Goal: Information Seeking & Learning: Check status

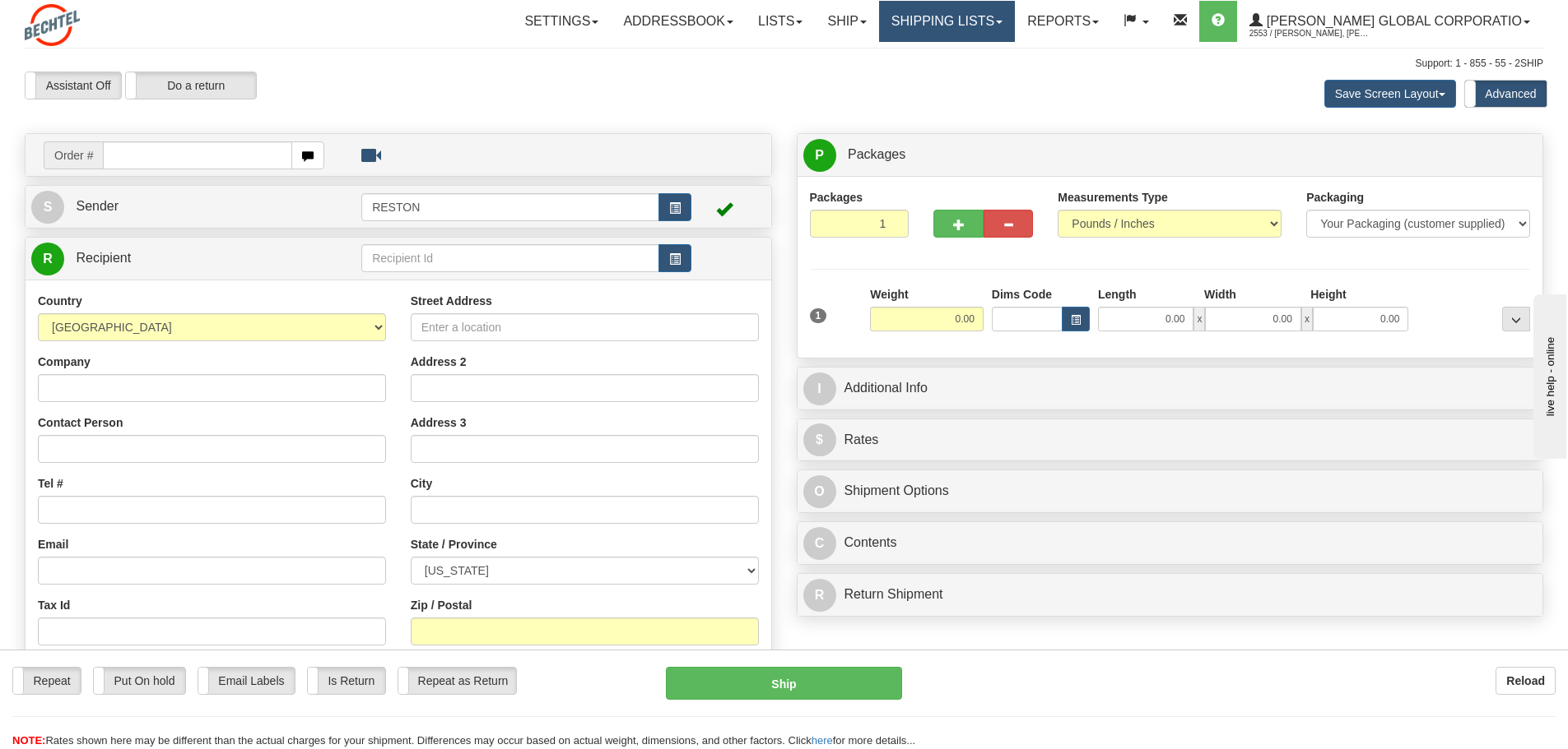
click at [1015, 24] on link "Shipping lists" at bounding box center [947, 21] width 135 height 41
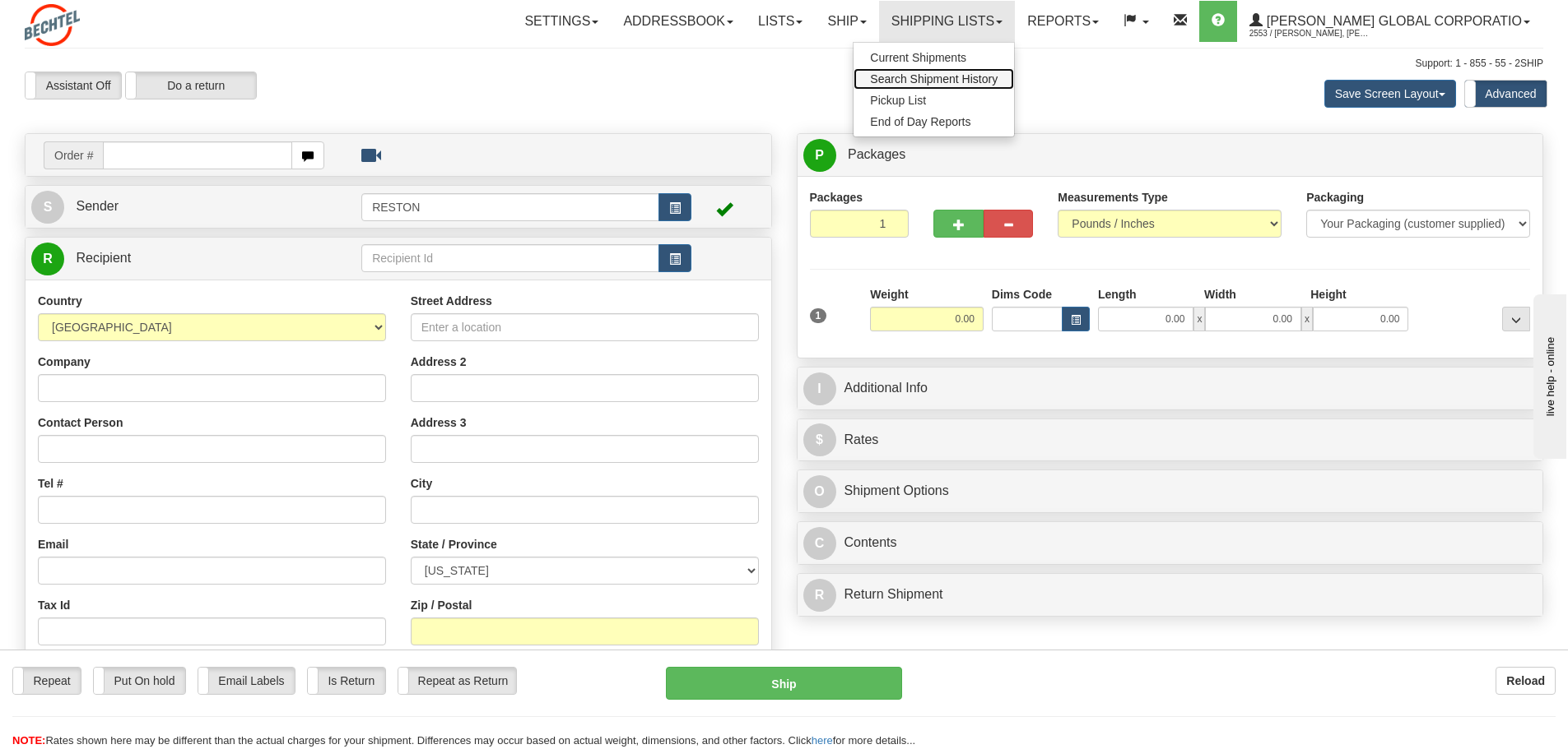
click at [998, 79] on span "Search Shipment History" at bounding box center [934, 79] width 128 height 13
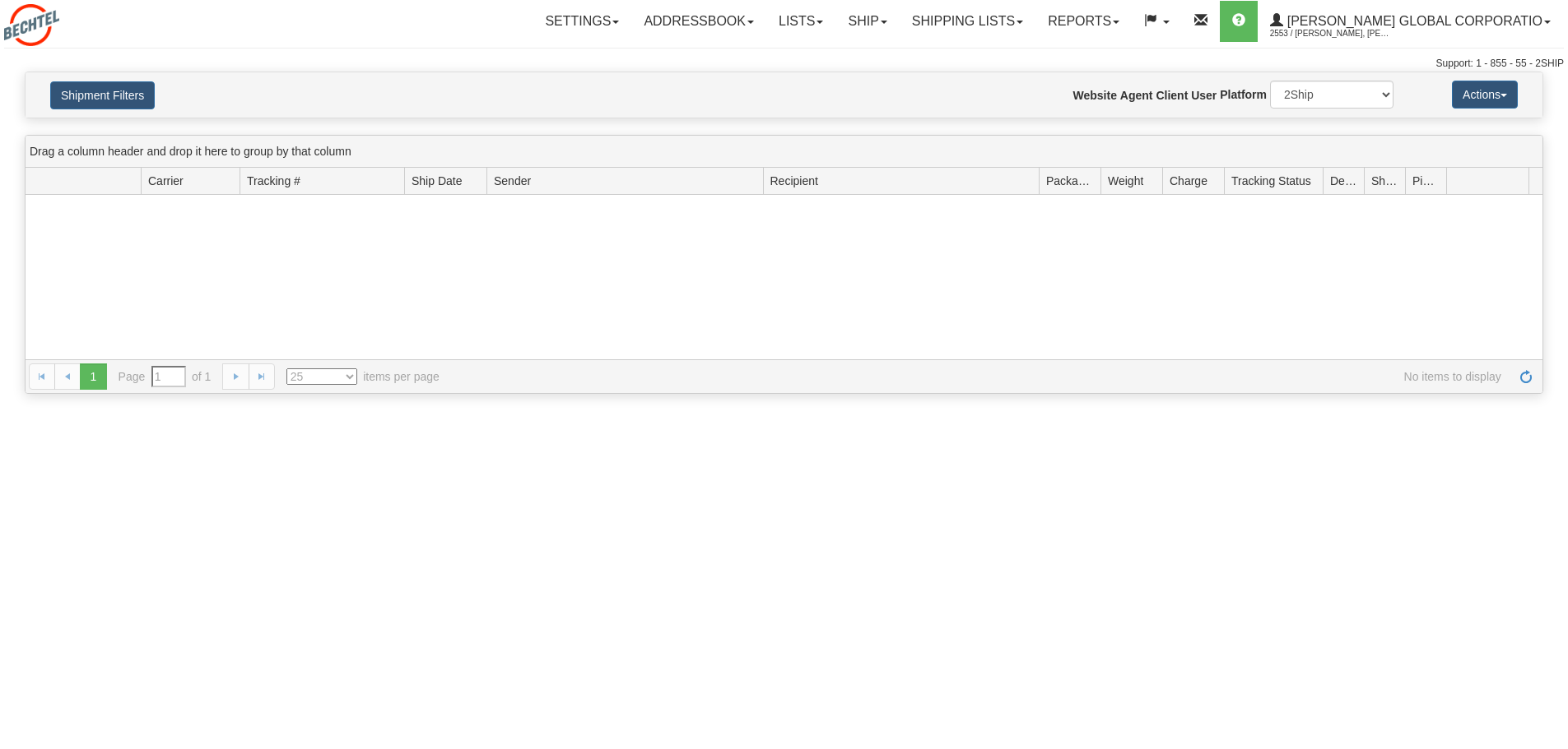
type input "From [DATE] To [DATE]"
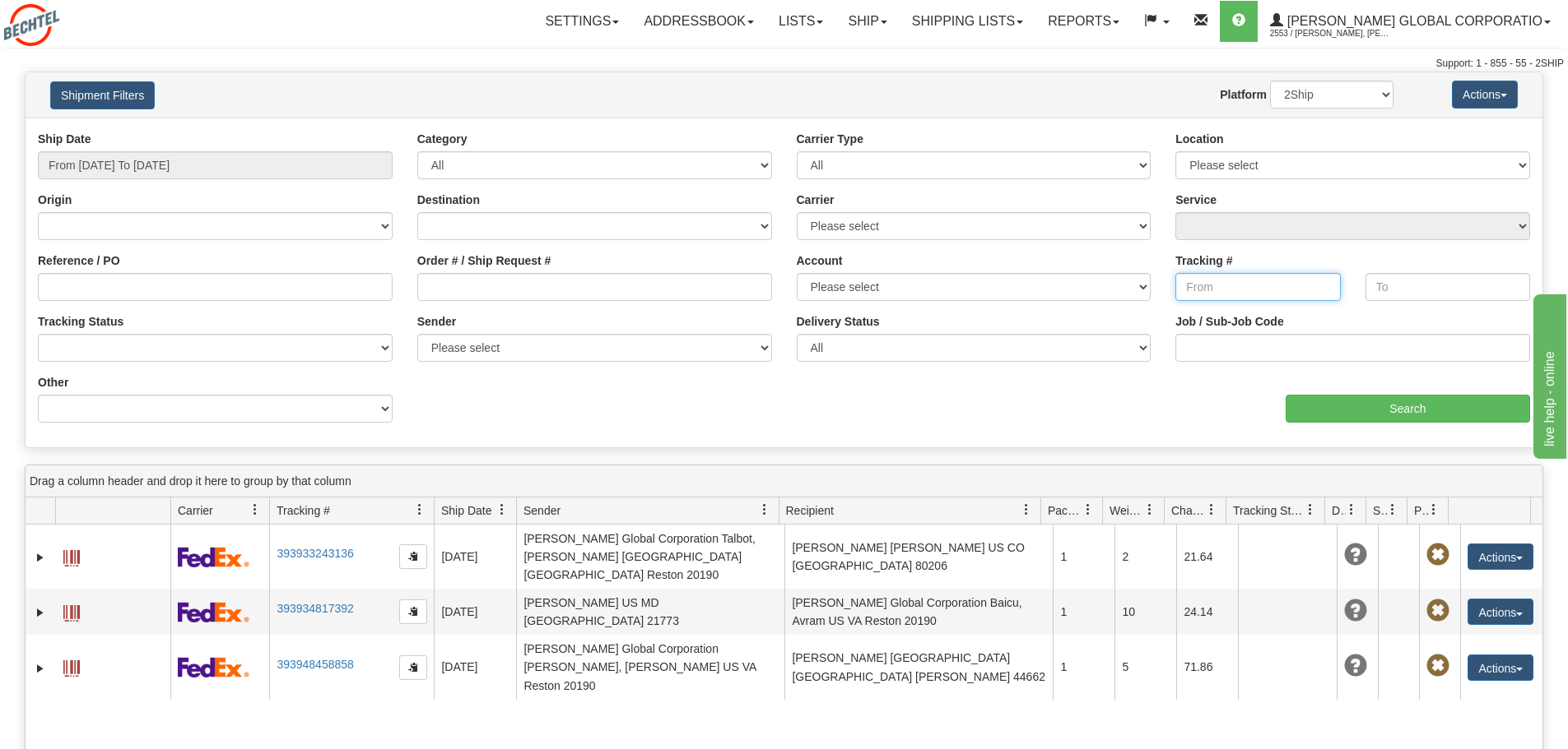
click at [1243, 289] on input "Tracking #" at bounding box center [1258, 287] width 164 height 28
paste input "JD014600012287482157"
type input "JD014600012287482157"
drag, startPoint x: 1209, startPoint y: 293, endPoint x: 1128, endPoint y: 307, distance: 82.2
click at [1128, 307] on div "Ship Date From 10/06/2025 To 10/07/2025 Category All Inbound Outbound Carrier T…" at bounding box center [783, 283] width 1517 height 304
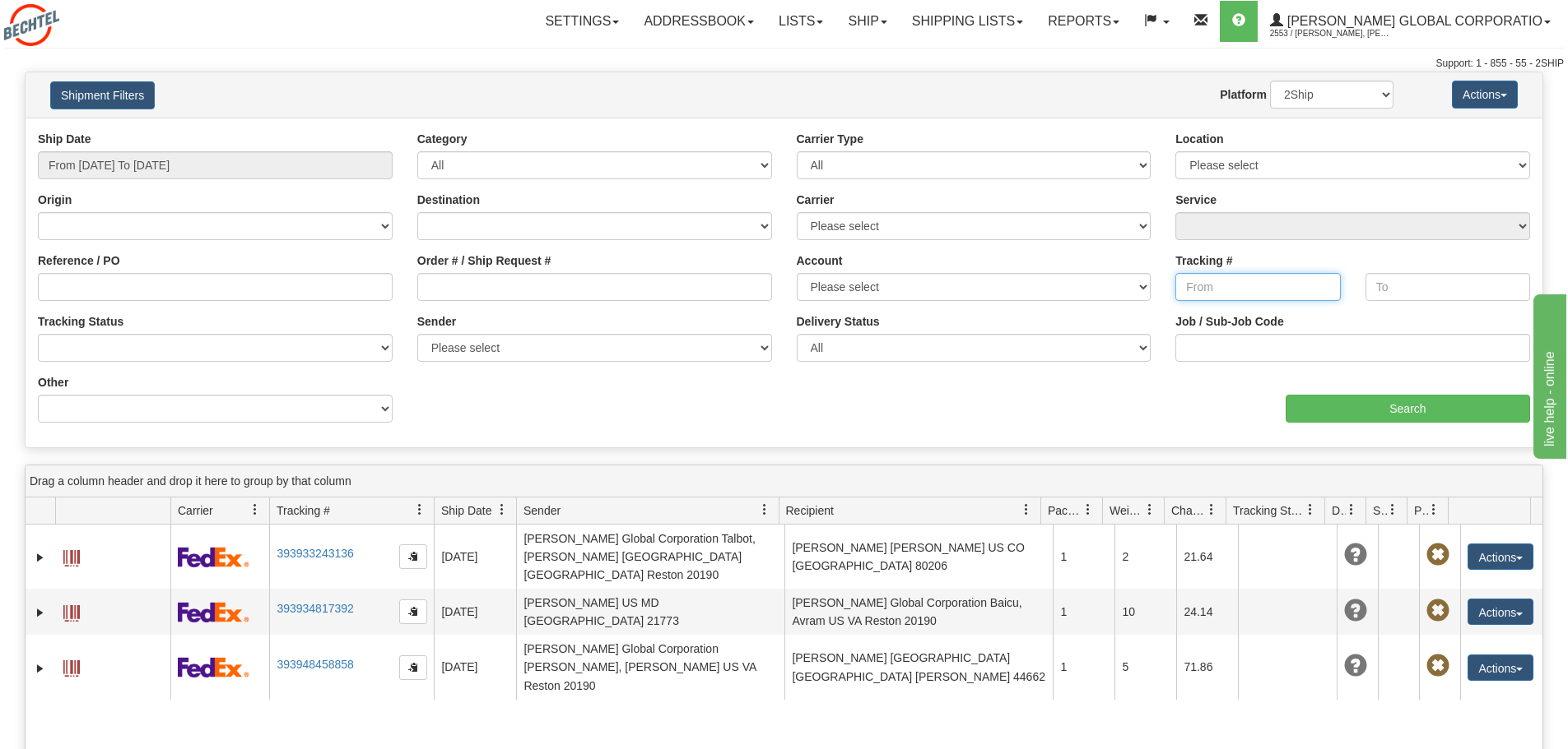
click at [1250, 284] on input "Tracking #" at bounding box center [1258, 287] width 164 height 28
paste input "6069889770"
type input "6069889770"
click at [1395, 284] on input "text" at bounding box center [1447, 287] width 164 height 28
paste input "6069889770"
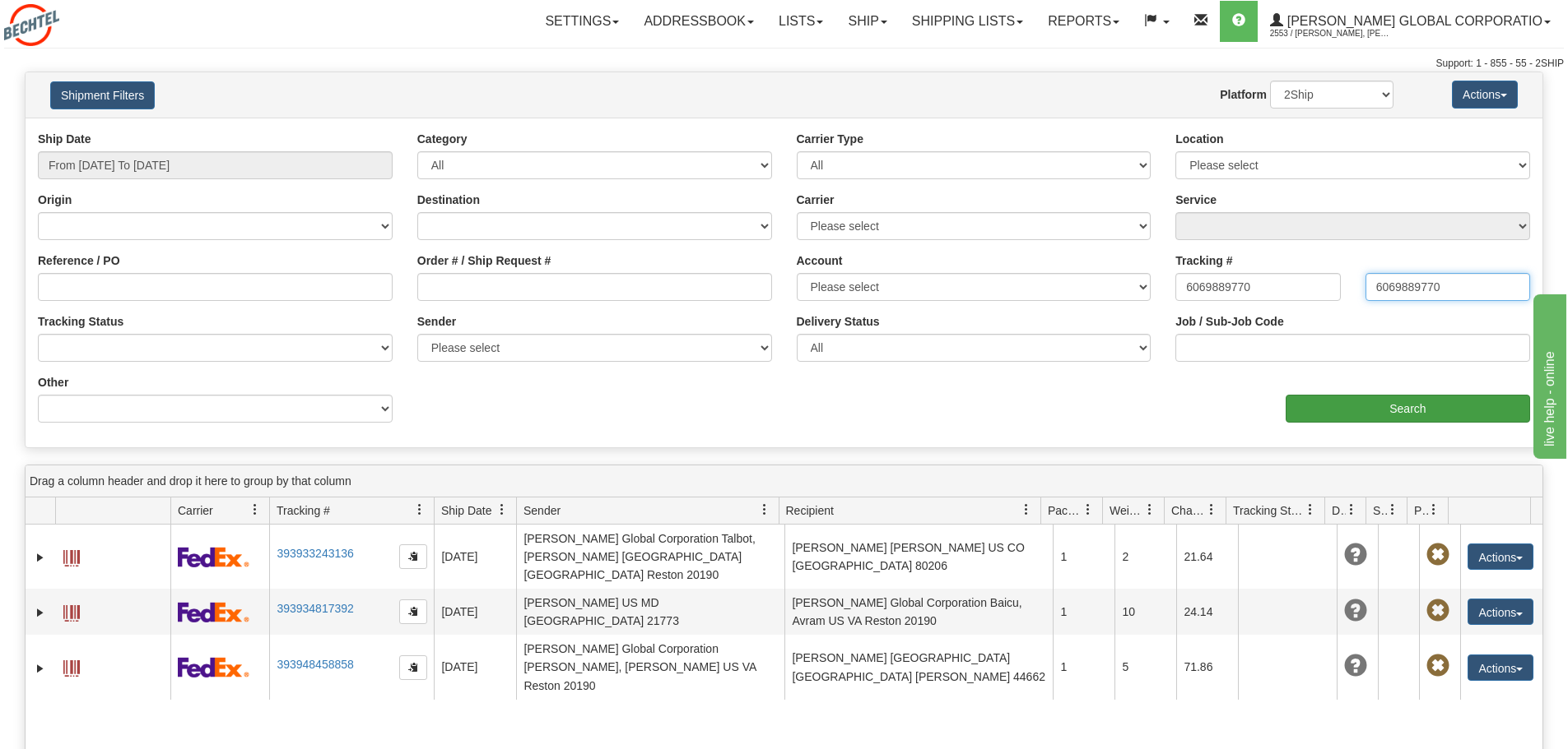
type input "6069889770"
click at [1420, 404] on input "Search" at bounding box center [1408, 409] width 245 height 28
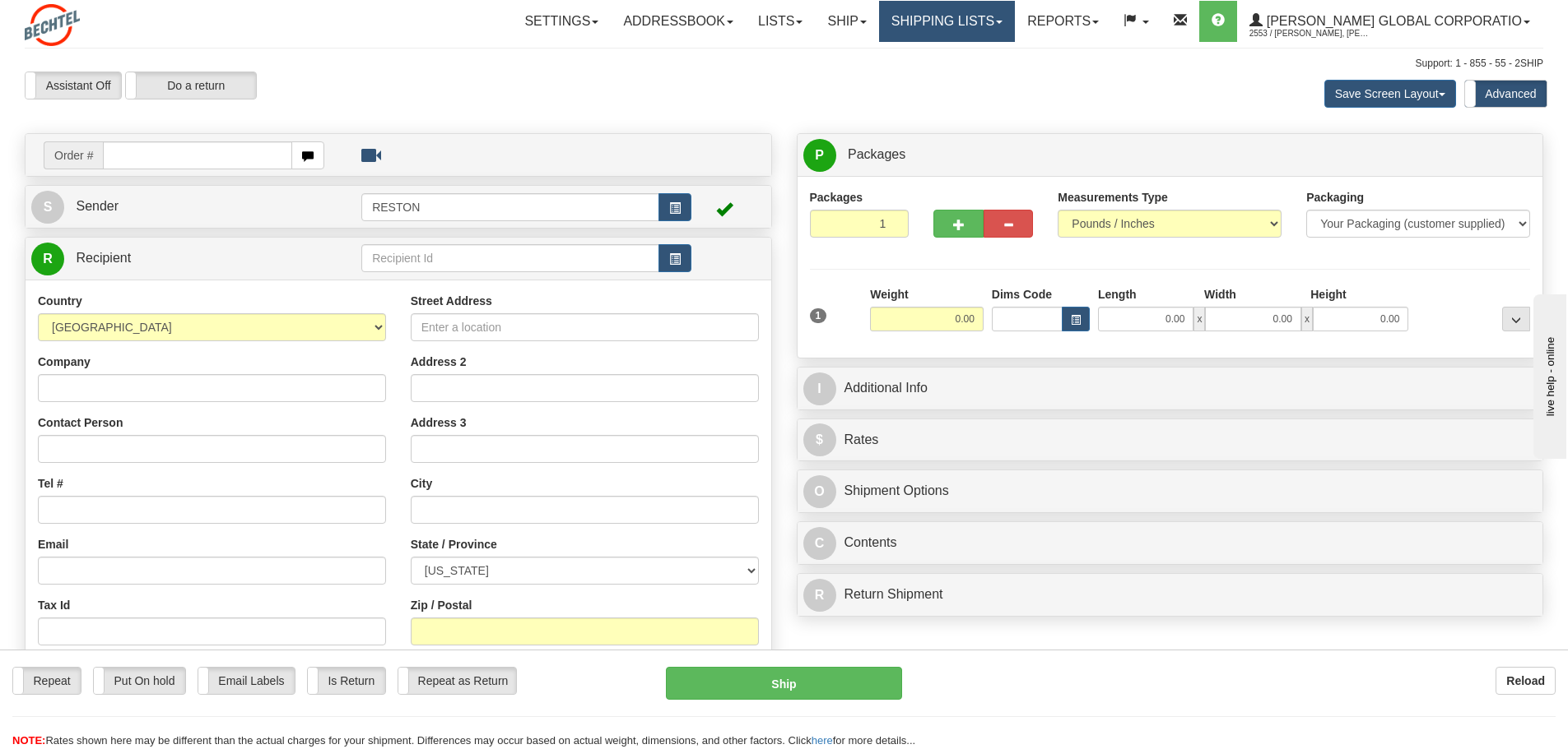
click at [1015, 25] on link "Shipping lists" at bounding box center [947, 21] width 135 height 41
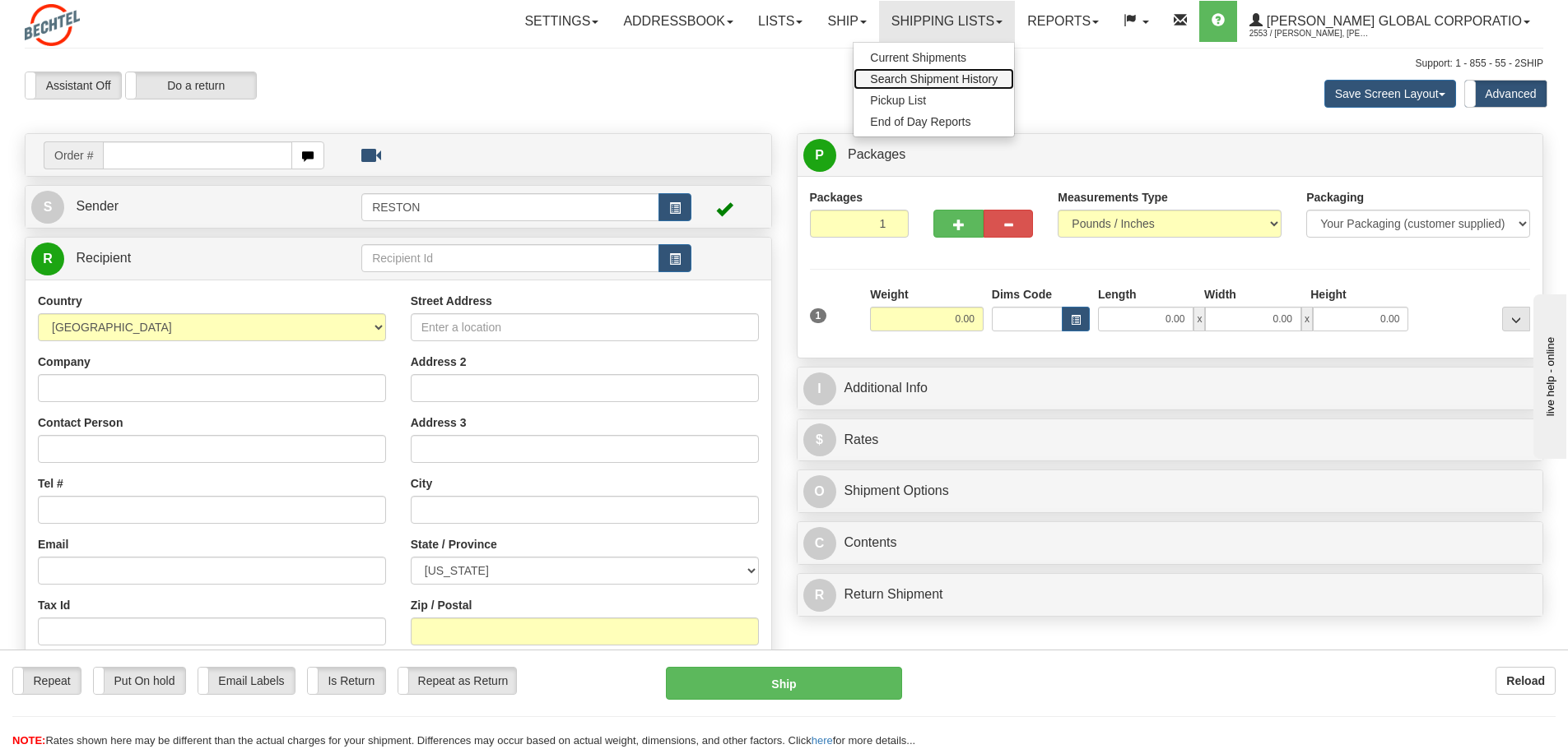
click at [998, 78] on span "Search Shipment History" at bounding box center [934, 79] width 128 height 13
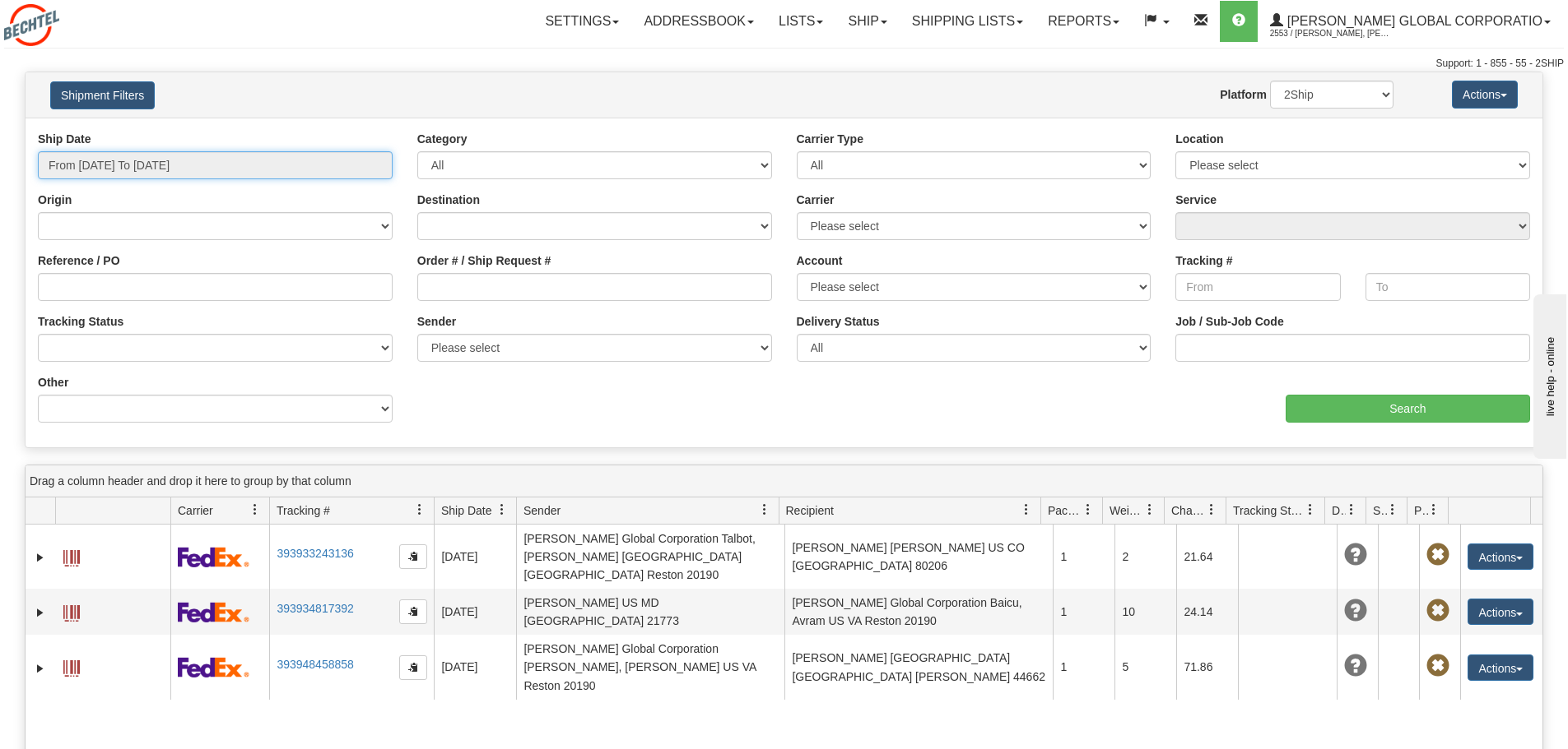
click at [237, 160] on input "From [DATE] To [DATE]" at bounding box center [216, 165] width 355 height 28
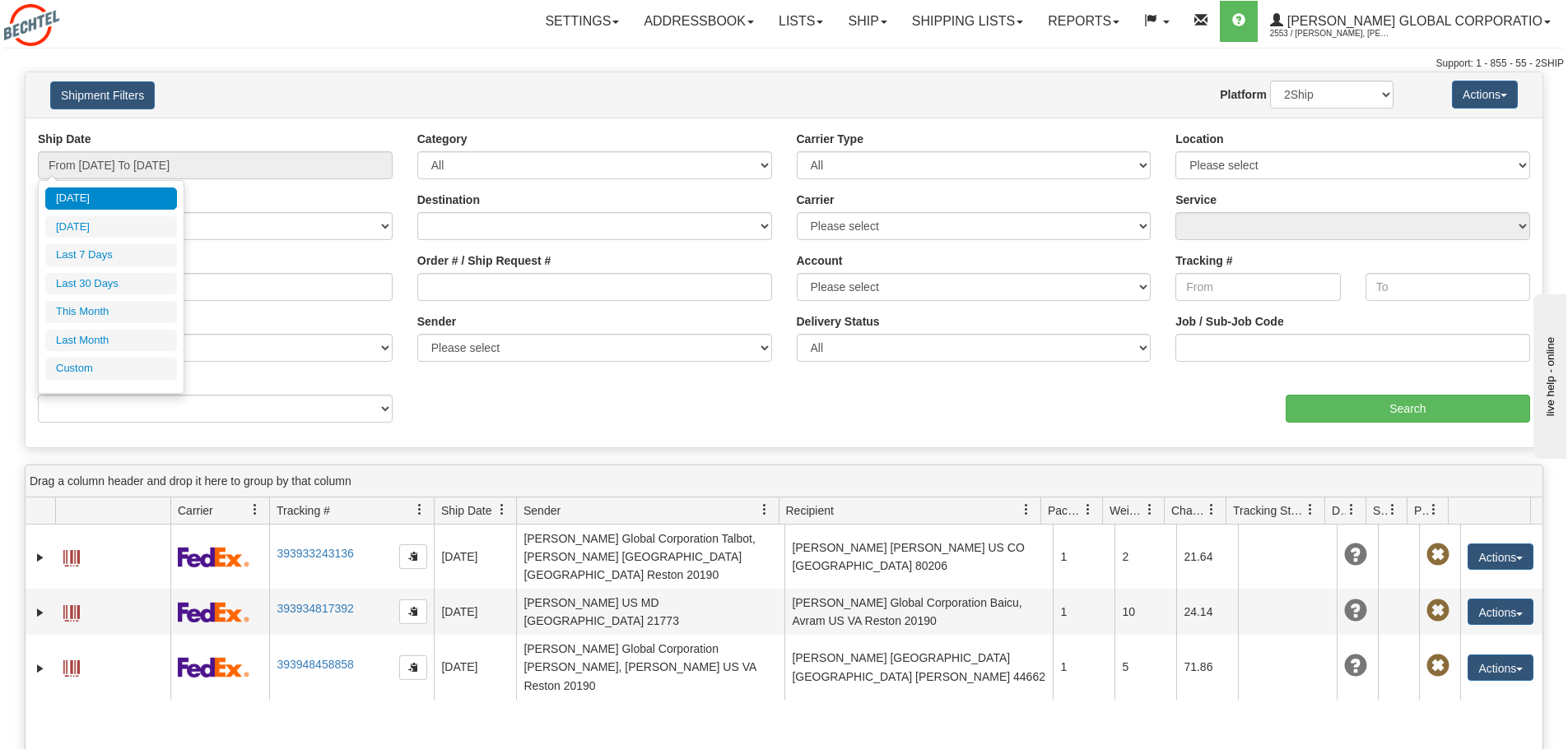
drag, startPoint x: 111, startPoint y: 281, endPoint x: 121, endPoint y: 284, distance: 10.4
click at [114, 281] on li "Last 30 Days" at bounding box center [110, 284] width 132 height 22
type input "From 09/08/2025 To 10/07/2025"
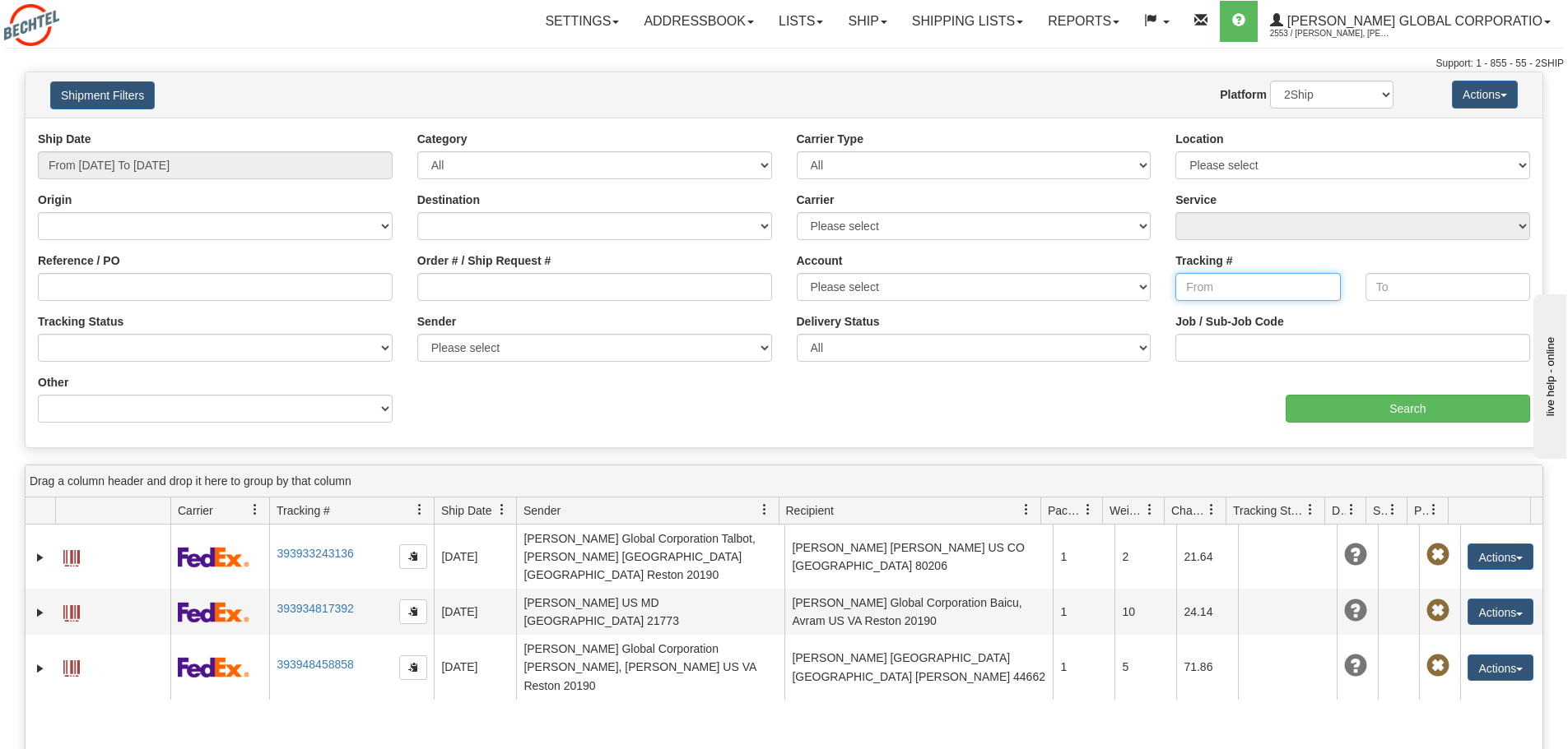
click at [1218, 279] on input "Tracking #" at bounding box center [1258, 287] width 164 height 28
paste input "6069889770"
type input "6069889770"
click at [1407, 281] on input "text" at bounding box center [1447, 287] width 164 height 28
paste input "6069889770"
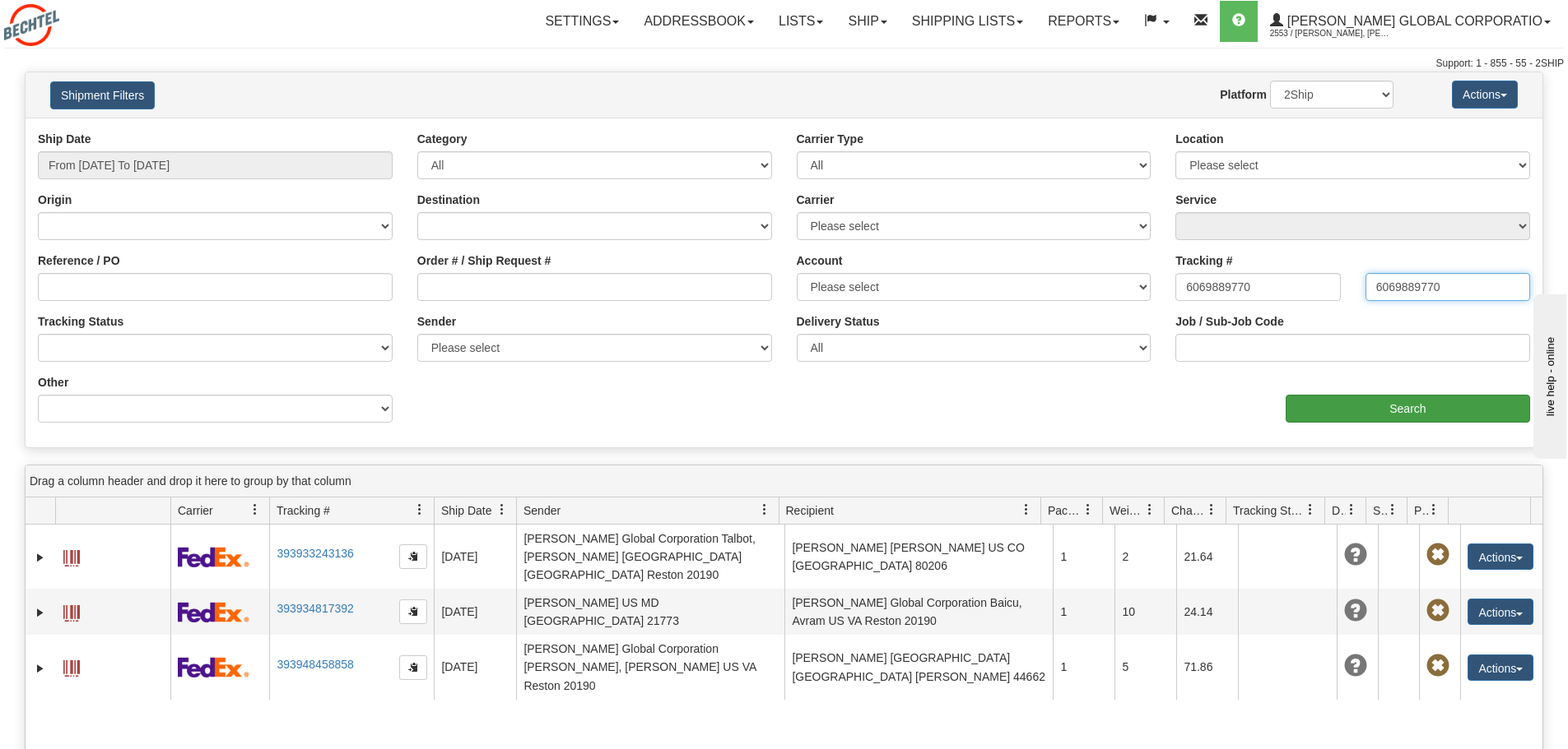
type input "6069889770"
click at [1421, 420] on input "Search" at bounding box center [1408, 409] width 245 height 28
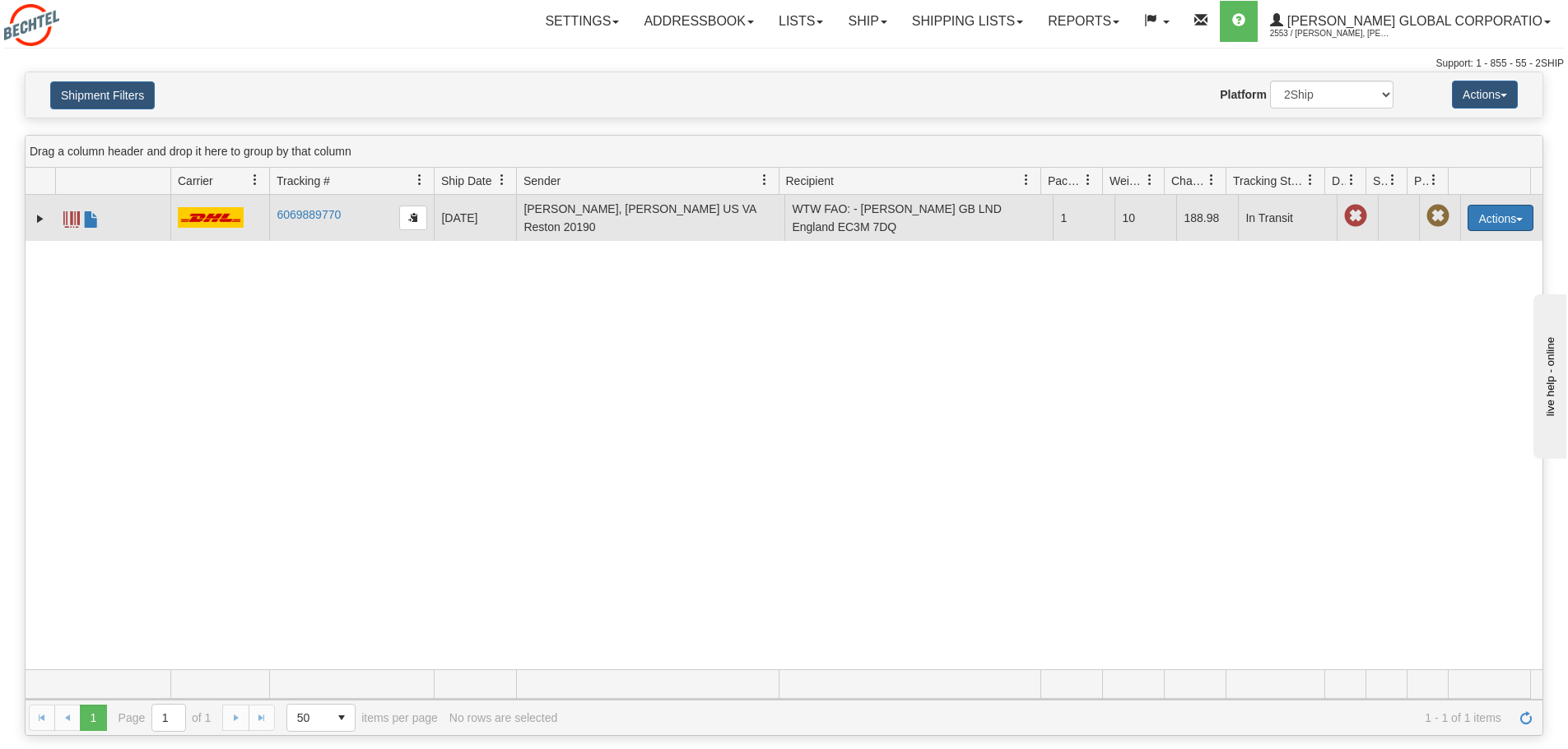
click at [1516, 219] on span "button" at bounding box center [1518, 219] width 7 height 4
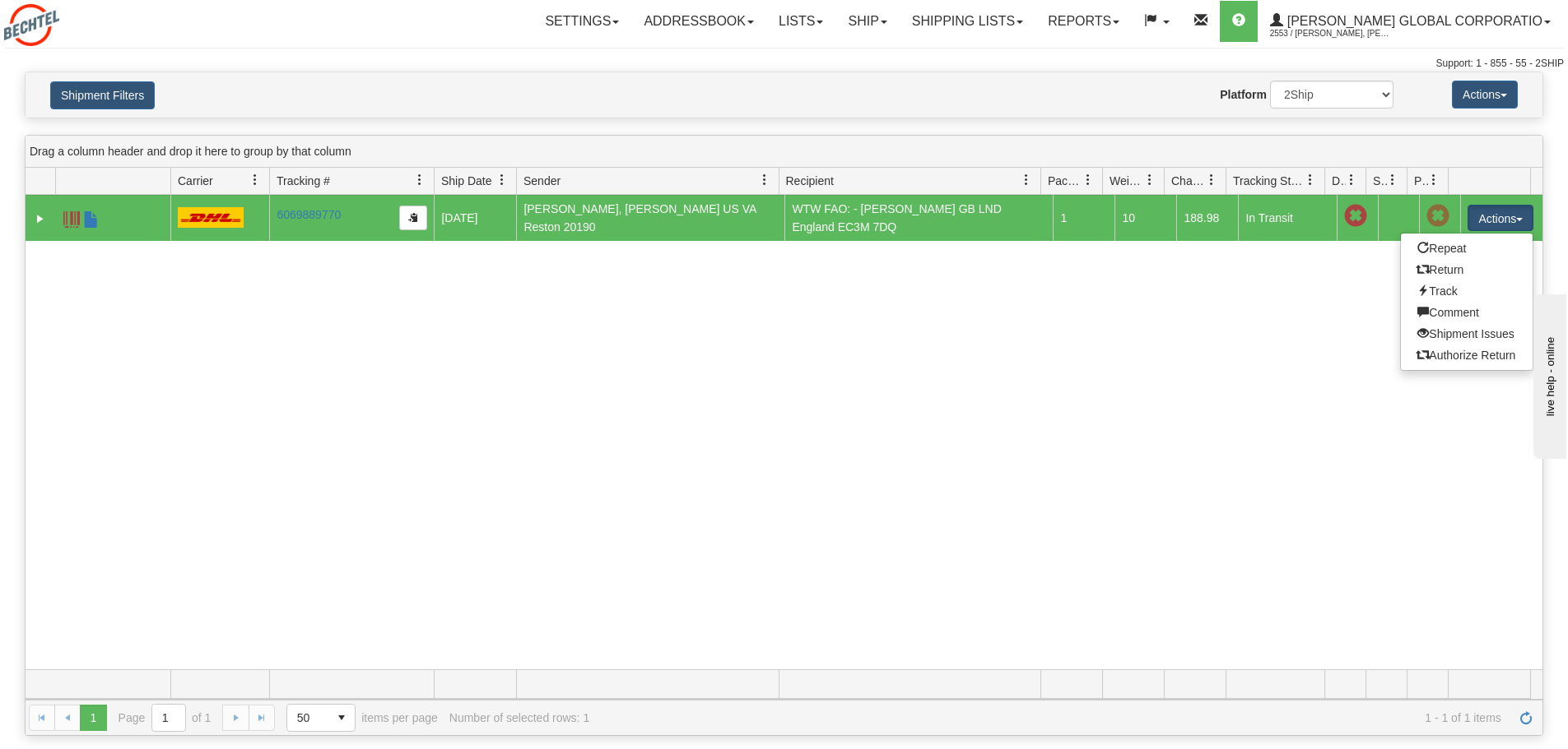
drag, startPoint x: 584, startPoint y: 455, endPoint x: 335, endPoint y: 423, distance: 251.0
click at [565, 459] on div "31672103 2553 6069889770 6069889770 09/25/2025 09/25/2025 01:31:38 PM Bechtel D…" at bounding box center [783, 432] width 1517 height 474
click at [86, 222] on span at bounding box center [92, 219] width 17 height 17
click at [65, 223] on span at bounding box center [72, 219] width 17 height 17
click at [92, 225] on span at bounding box center [92, 219] width 17 height 17
